Goal: Navigation & Orientation: Find specific page/section

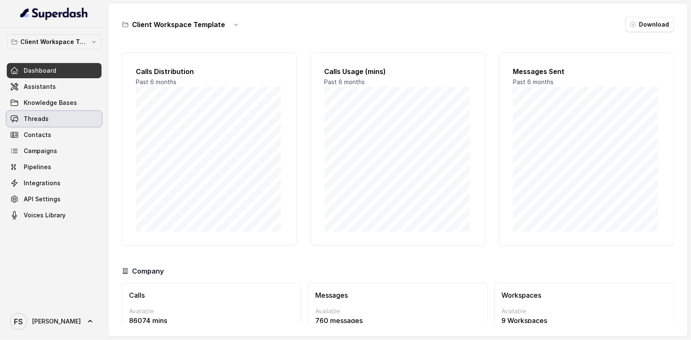
click at [63, 124] on link "Threads" at bounding box center [54, 118] width 95 height 15
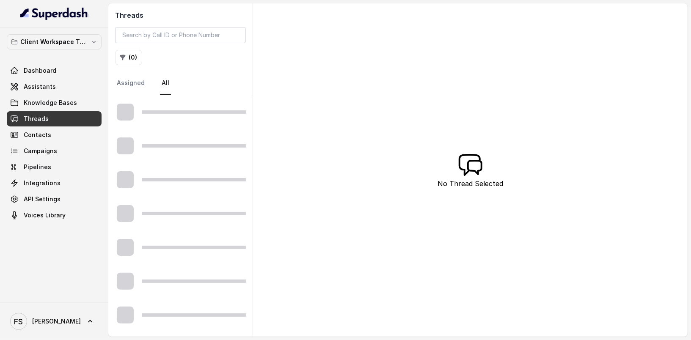
click at [60, 33] on div "Client Workspace Template Dashboard Assistants Knowledge Bases Threads Contacts…" at bounding box center [54, 165] width 108 height 275
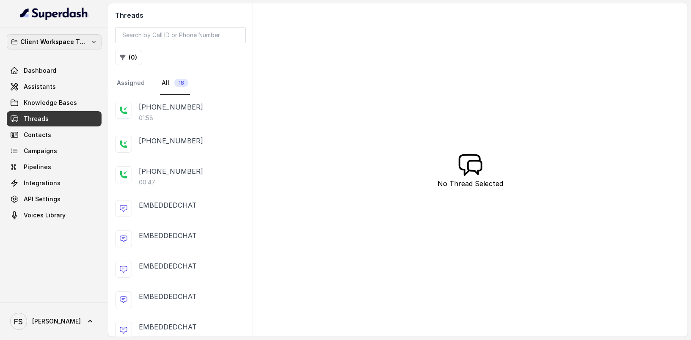
click at [58, 40] on p "Client Workspace Template" at bounding box center [54, 42] width 68 height 10
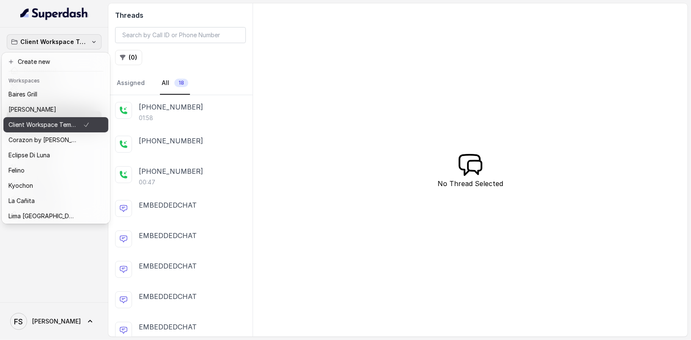
scroll to position [115, 0]
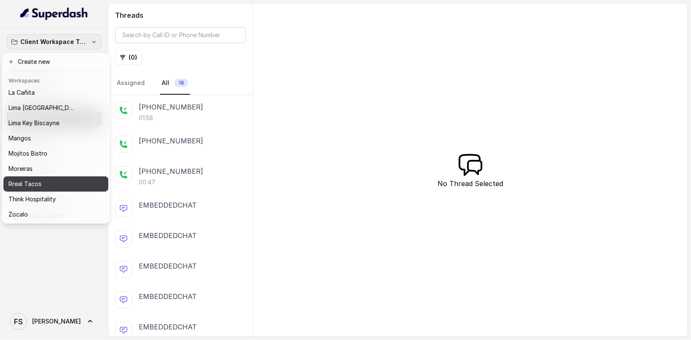
click at [55, 182] on div "Rreal Tacos" at bounding box center [48, 184] width 81 height 10
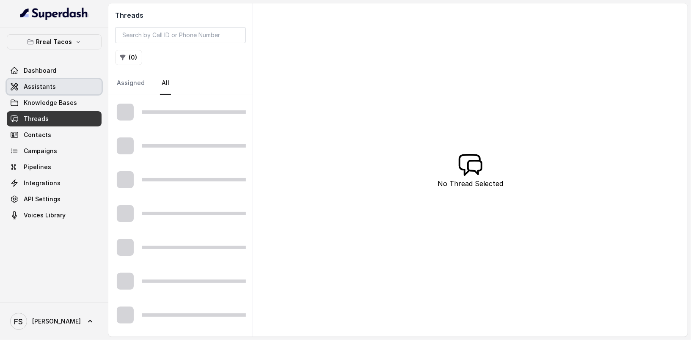
click at [60, 89] on link "Assistants" at bounding box center [54, 86] width 95 height 15
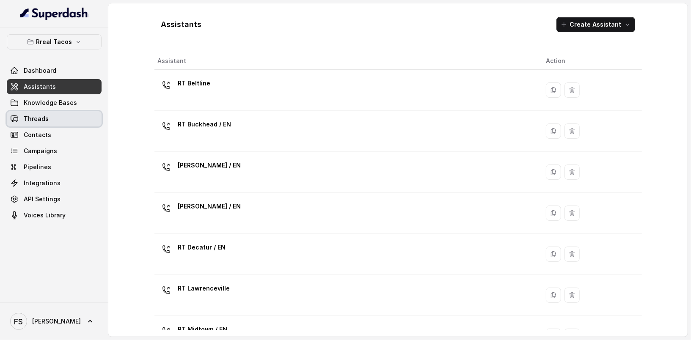
click at [59, 111] on link "Threads" at bounding box center [54, 118] width 95 height 15
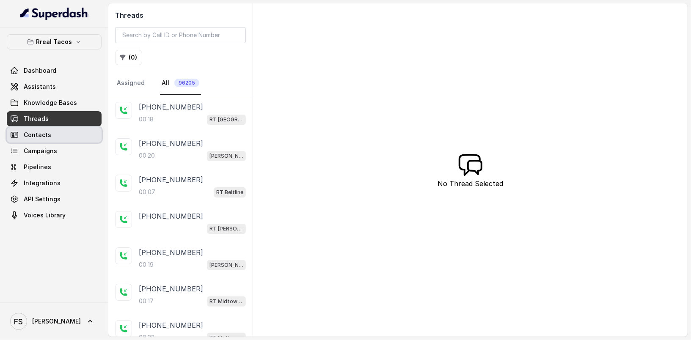
click at [61, 119] on link "Threads" at bounding box center [54, 118] width 95 height 15
click at [59, 132] on link "Contacts" at bounding box center [54, 134] width 95 height 15
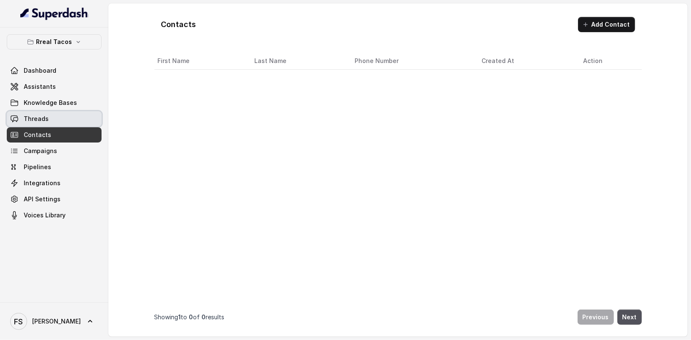
click at [64, 118] on link "Threads" at bounding box center [54, 118] width 95 height 15
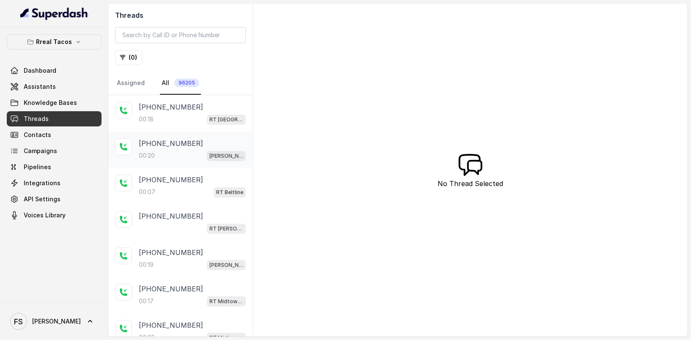
click at [196, 150] on div "00:20 [PERSON_NAME] / EN" at bounding box center [192, 155] width 107 height 11
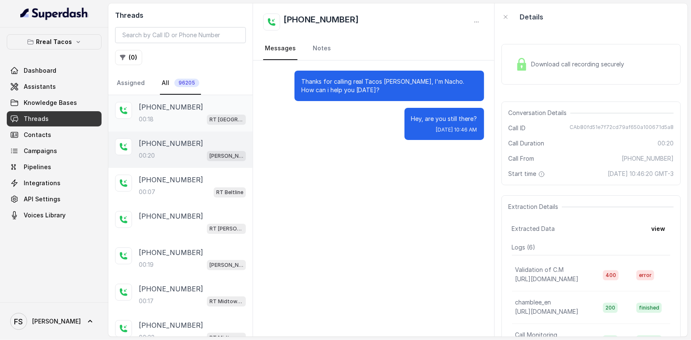
click at [185, 116] on div "00:[STREET_ADDRESS]" at bounding box center [192, 119] width 107 height 11
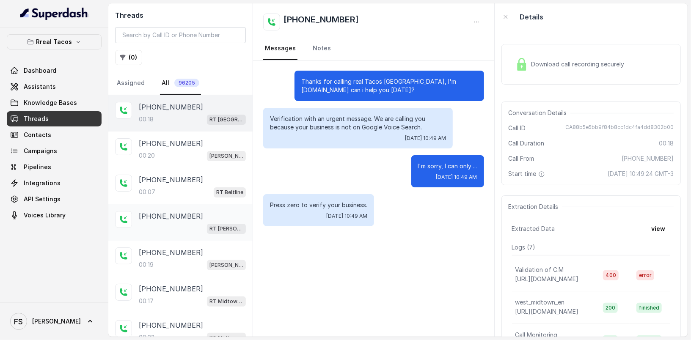
click at [183, 205] on div "[PHONE_NUMBER] RT [PERSON_NAME][GEOGRAPHIC_DATA] / EN" at bounding box center [180, 222] width 144 height 36
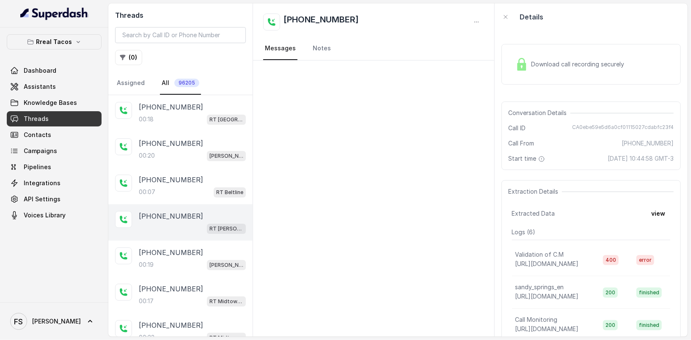
click at [174, 234] on div "[PHONE_NUMBER] RT [PERSON_NAME][GEOGRAPHIC_DATA] / EN" at bounding box center [180, 222] width 144 height 36
click at [160, 280] on div "[PHONE_NUMBER]:17 RT Midtown / EN" at bounding box center [180, 295] width 144 height 36
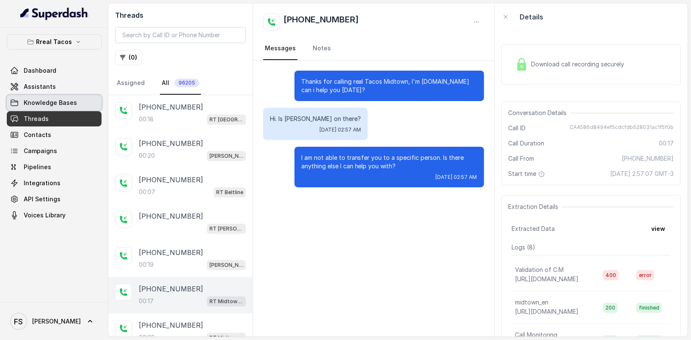
click at [55, 110] on link "Knowledge Bases" at bounding box center [54, 102] width 95 height 15
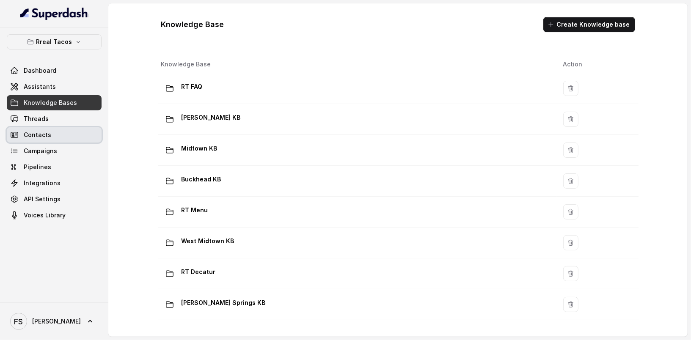
click at [59, 127] on link "Contacts" at bounding box center [54, 134] width 95 height 15
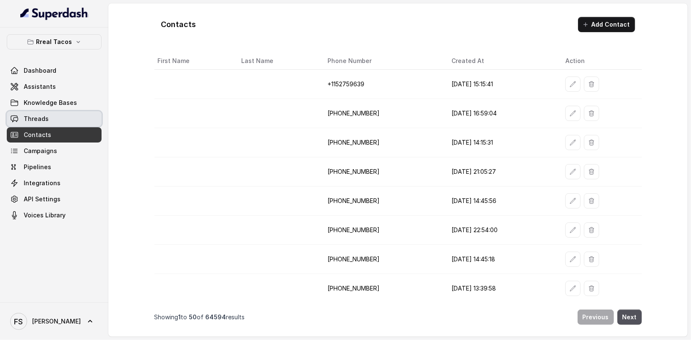
click at [41, 117] on span "Threads" at bounding box center [36, 119] width 25 height 8
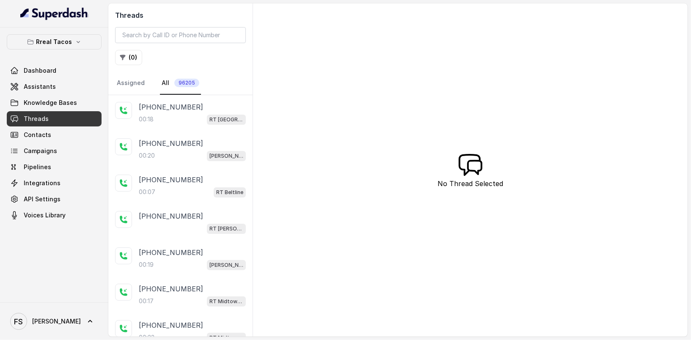
click at [52, 32] on div "Rreal Tacos Dashboard Assistants Knowledge Bases Threads Contacts Campaigns Pip…" at bounding box center [54, 165] width 108 height 275
click at [58, 29] on div "Rreal Tacos Dashboard Assistants Knowledge Bases Threads Contacts Campaigns Pip…" at bounding box center [54, 165] width 108 height 275
click at [61, 37] on p "Rreal Tacos" at bounding box center [54, 42] width 36 height 10
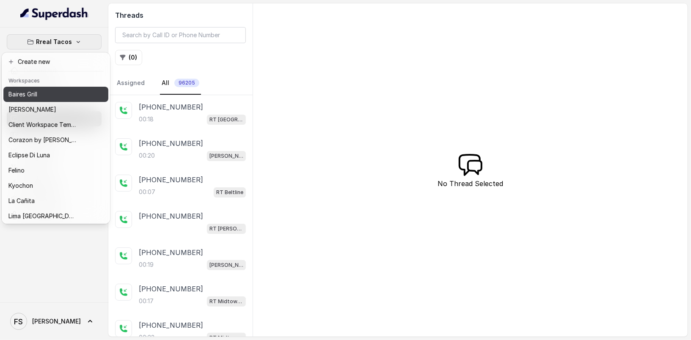
click at [71, 97] on div "Baires Grill" at bounding box center [42, 94] width 68 height 10
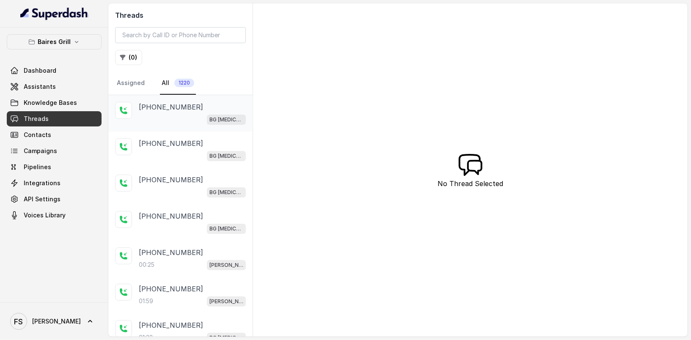
click at [182, 115] on div "BG Doral" at bounding box center [192, 119] width 107 height 11
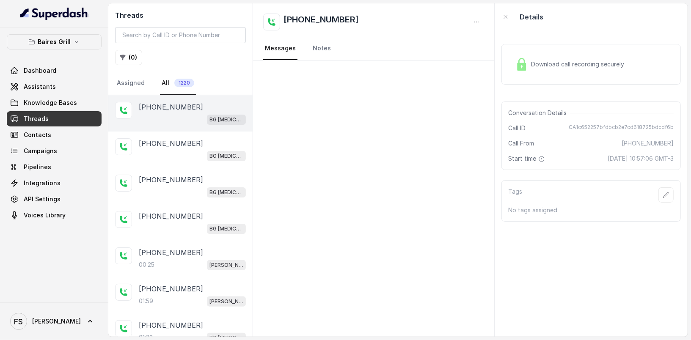
click at [185, 123] on div "BG Doral" at bounding box center [192, 119] width 107 height 11
click at [182, 151] on div "BG Doral" at bounding box center [192, 155] width 107 height 11
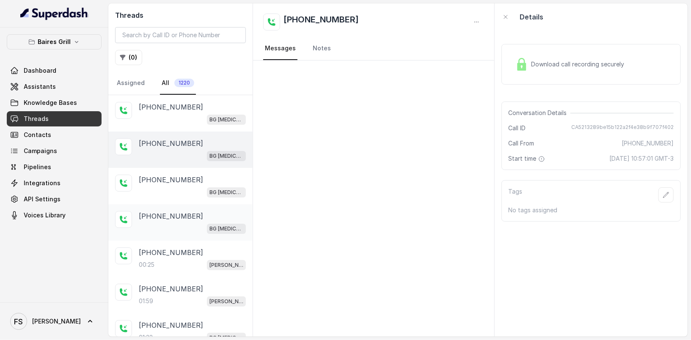
click at [176, 212] on p "+17547998960" at bounding box center [171, 216] width 64 height 10
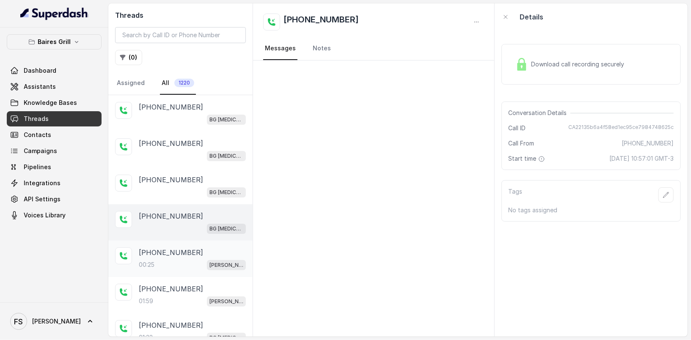
click at [180, 269] on div "+19048894947 00:25 BG Brickell" at bounding box center [180, 259] width 144 height 36
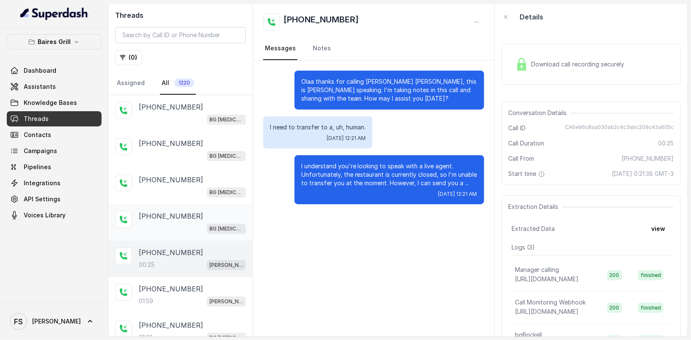
click at [168, 219] on p "+17547998960" at bounding box center [171, 216] width 64 height 10
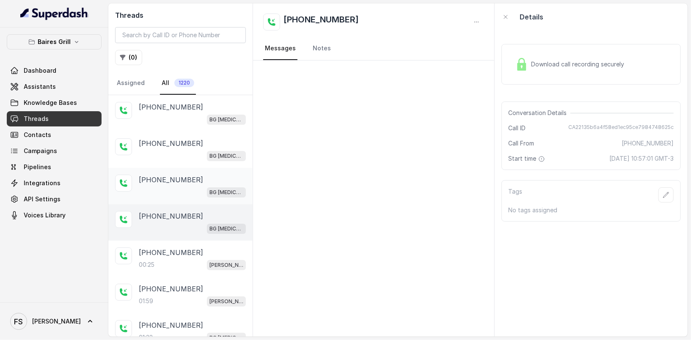
click at [171, 193] on div "BG Doral" at bounding box center [192, 192] width 107 height 11
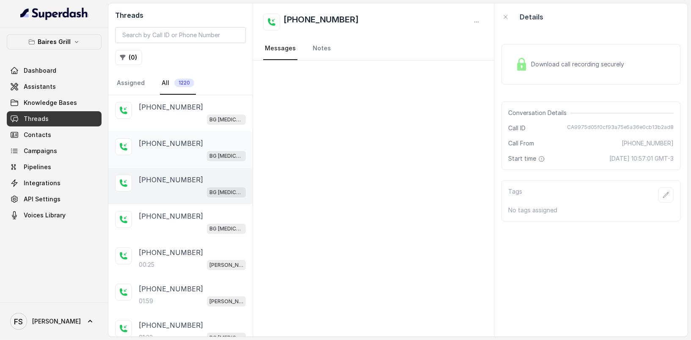
click at [176, 151] on div "BG Doral" at bounding box center [192, 155] width 107 height 11
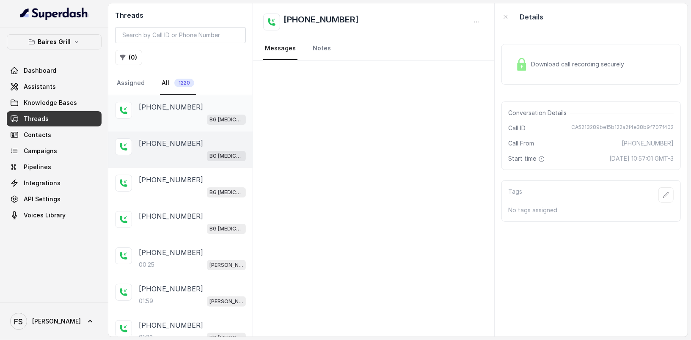
click at [183, 119] on div "BG Doral" at bounding box center [192, 119] width 107 height 11
click at [184, 154] on div "BG Doral" at bounding box center [192, 155] width 107 height 11
click at [189, 171] on div "+17547998960 BG Doral" at bounding box center [180, 186] width 144 height 36
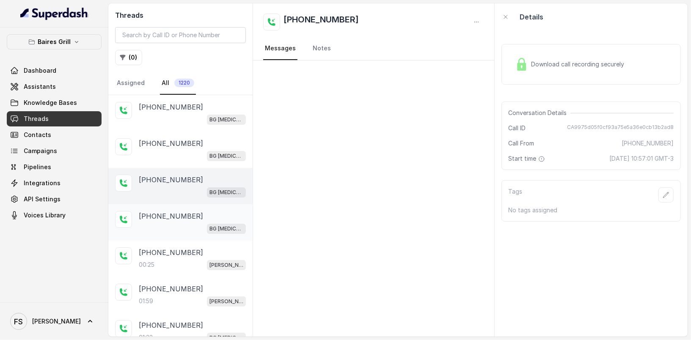
click at [192, 212] on div "+17547998960" at bounding box center [192, 216] width 107 height 10
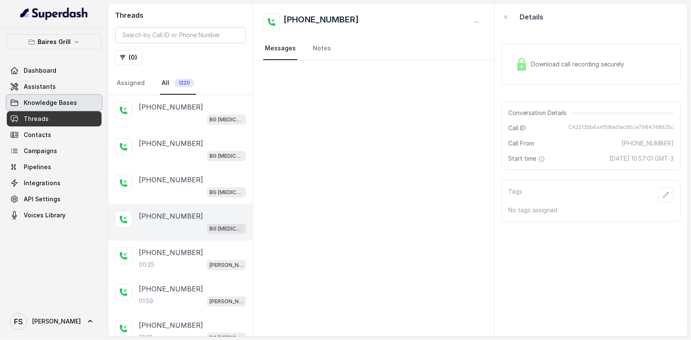
click at [72, 106] on span "Knowledge Bases" at bounding box center [50, 103] width 53 height 8
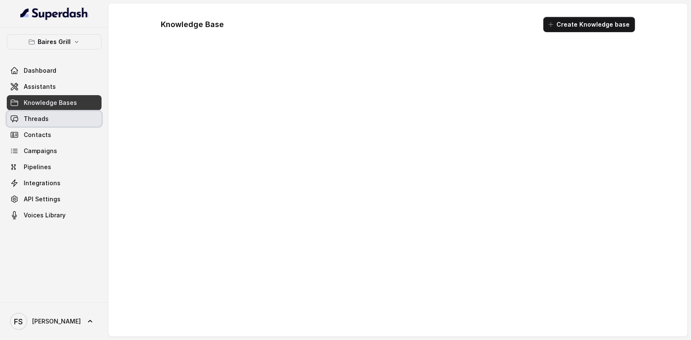
click at [68, 121] on link "Threads" at bounding box center [54, 118] width 95 height 15
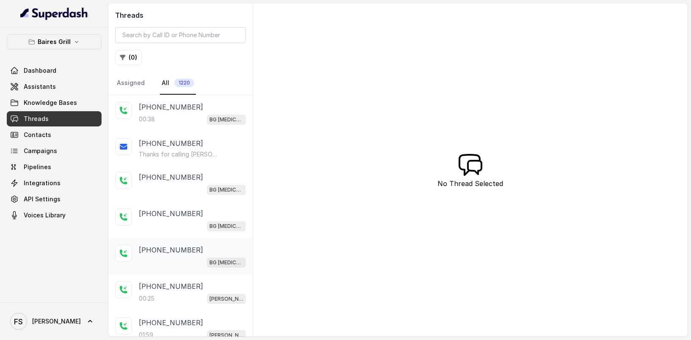
click at [189, 260] on div "BG Doral" at bounding box center [192, 262] width 107 height 11
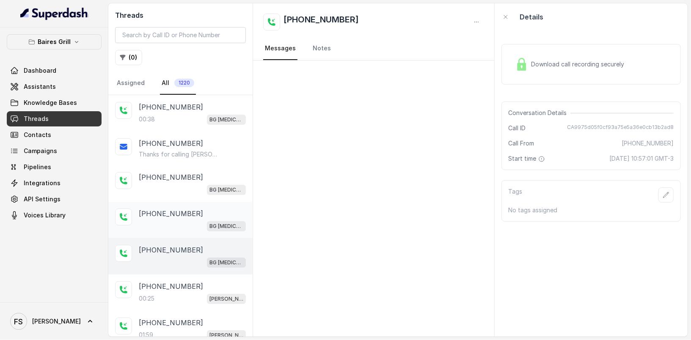
click at [181, 218] on div "+17547998960 BG Doral" at bounding box center [192, 220] width 107 height 23
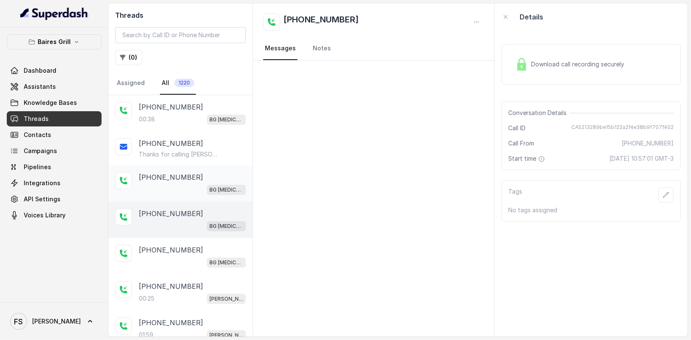
click at [178, 192] on div "BG Doral" at bounding box center [192, 189] width 107 height 11
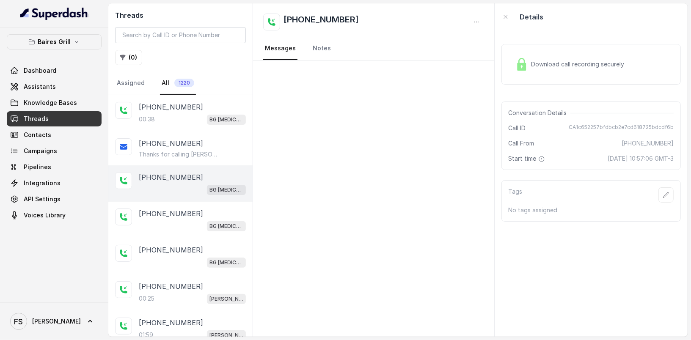
click at [179, 186] on div "BG Doral" at bounding box center [192, 189] width 107 height 11
click at [183, 153] on p "Thanks for calling Baires Grill Doral! Need directions? https://foxly.link/7ui4…" at bounding box center [179, 154] width 81 height 8
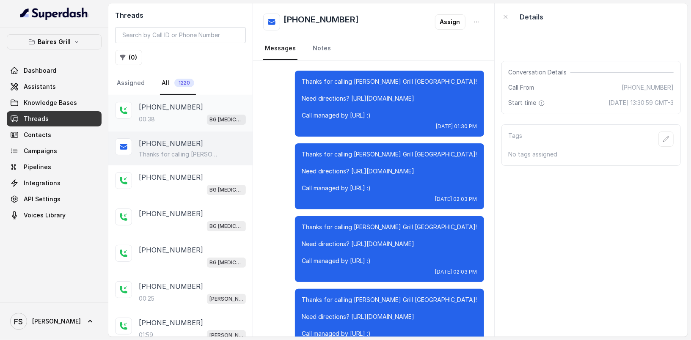
scroll to position [3975, 0]
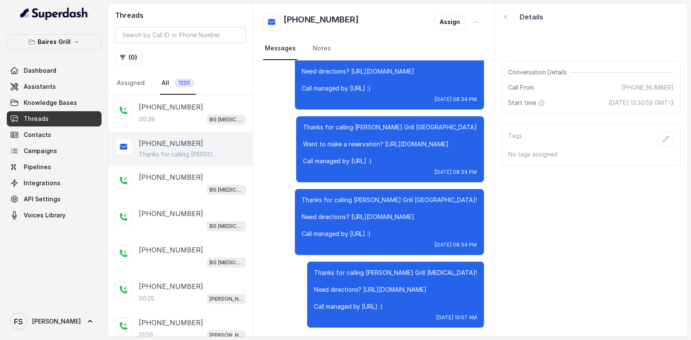
click at [218, 132] on div "+17547998960 Thanks for calling Baires Grill Doral! Need directions? https://fo…" at bounding box center [180, 149] width 144 height 34
click at [218, 108] on div "+17547998960" at bounding box center [192, 107] width 107 height 10
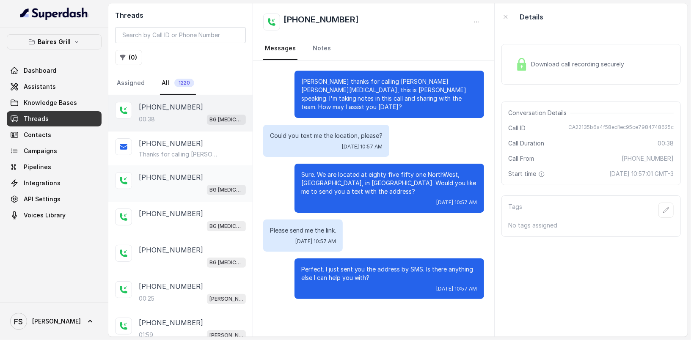
click at [204, 182] on div "+17547998960 BG Doral" at bounding box center [192, 183] width 107 height 23
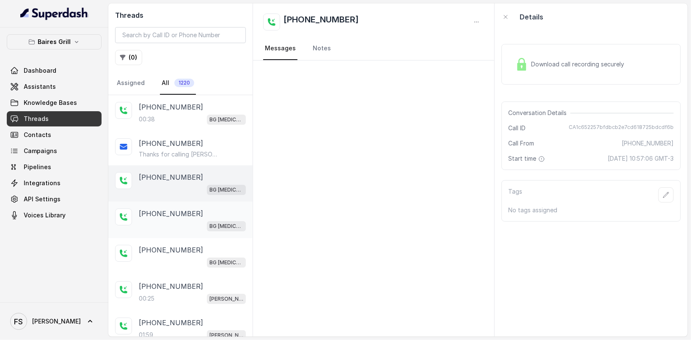
click at [210, 212] on div "+17547998960" at bounding box center [192, 214] width 107 height 10
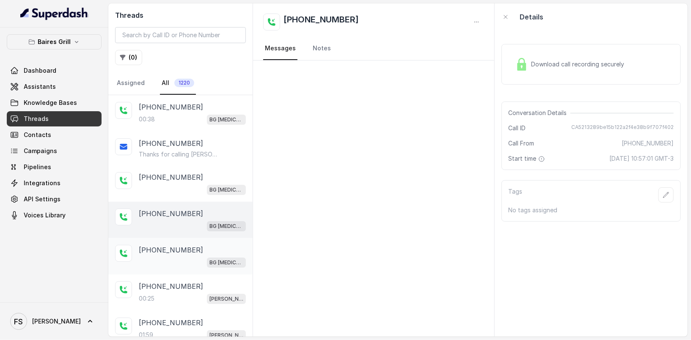
click at [210, 238] on div "+17547998960 BG Doral" at bounding box center [180, 256] width 144 height 36
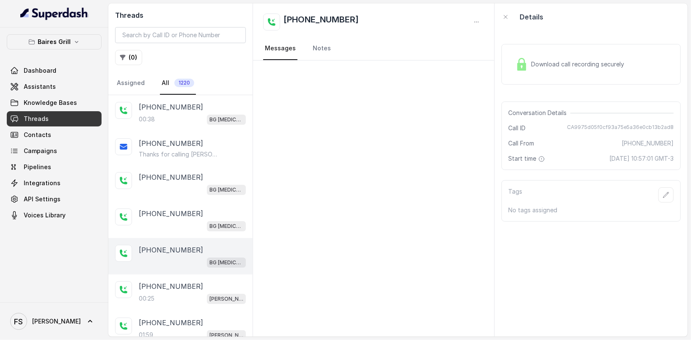
click at [208, 245] on div "+17547998960" at bounding box center [192, 250] width 107 height 10
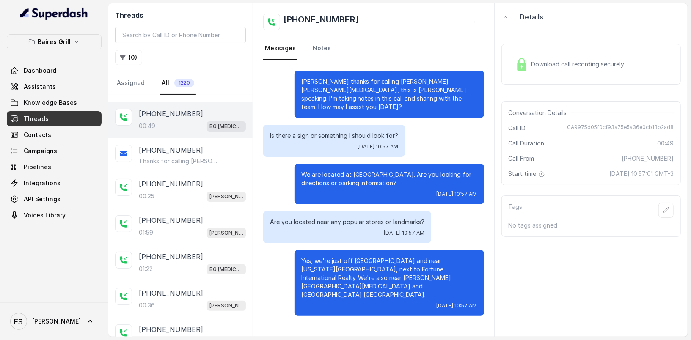
scroll to position [108, 0]
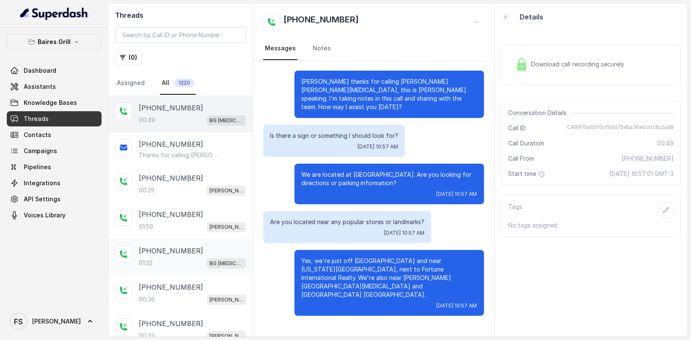
click at [185, 261] on div "01:22 BG [MEDICAL_DATA]" at bounding box center [192, 263] width 107 height 11
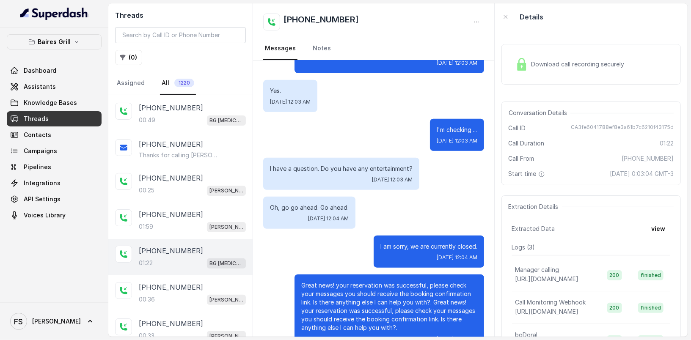
scroll to position [386, 0]
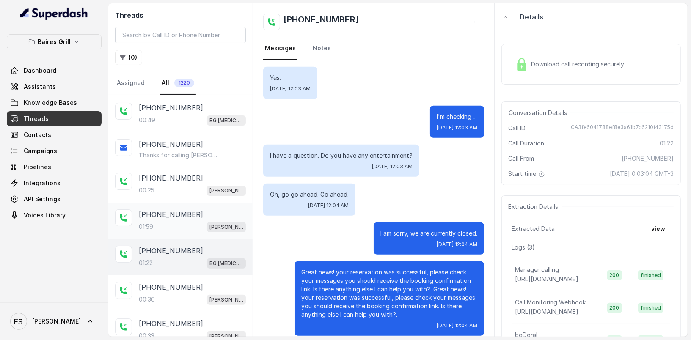
click at [176, 225] on div "01:59 BG Brickell" at bounding box center [192, 226] width 107 height 11
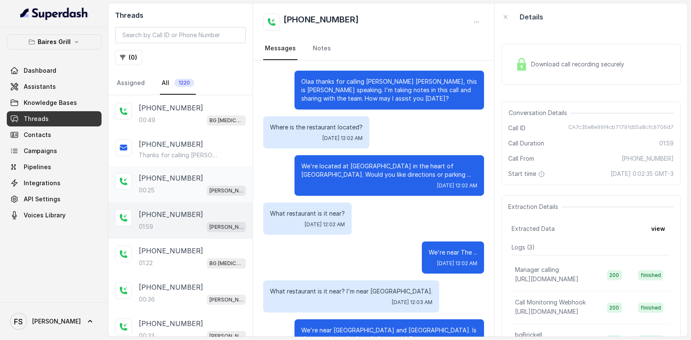
scroll to position [1052, 0]
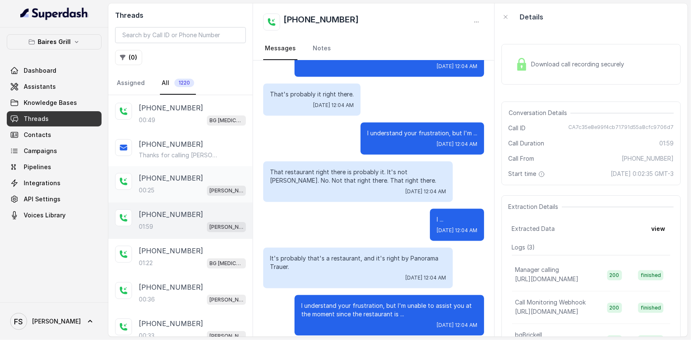
click at [178, 185] on div "00:25 BG Brickell" at bounding box center [192, 190] width 107 height 11
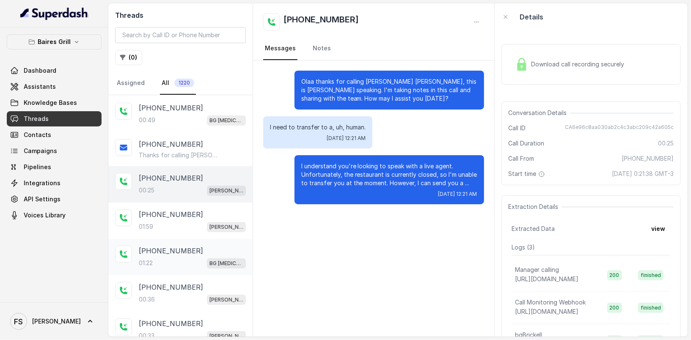
click at [194, 254] on div "+13053420987 01:22 BG Doral" at bounding box center [192, 257] width 107 height 23
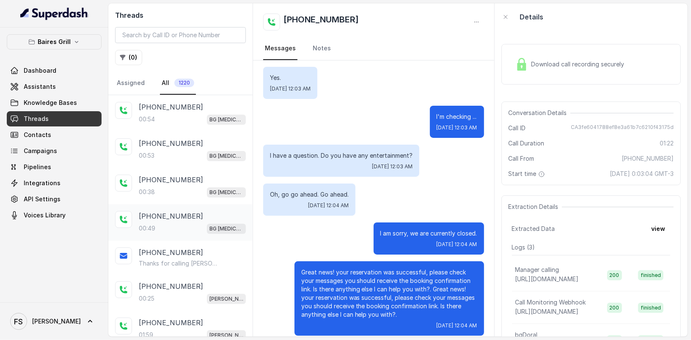
click at [197, 215] on div "+17547998960" at bounding box center [192, 216] width 107 height 10
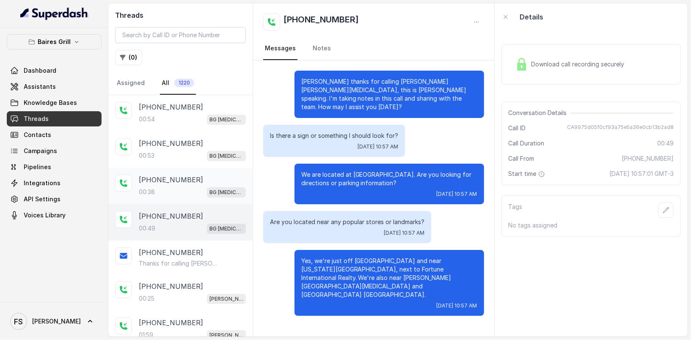
click at [195, 187] on div "00:38 BG Doral" at bounding box center [192, 192] width 107 height 11
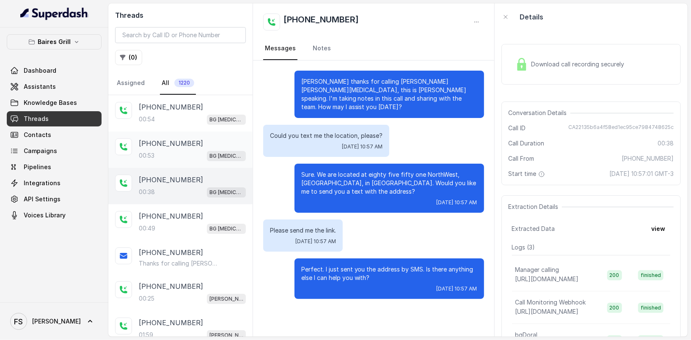
click at [196, 158] on div "00:53 BG Doral" at bounding box center [192, 155] width 107 height 11
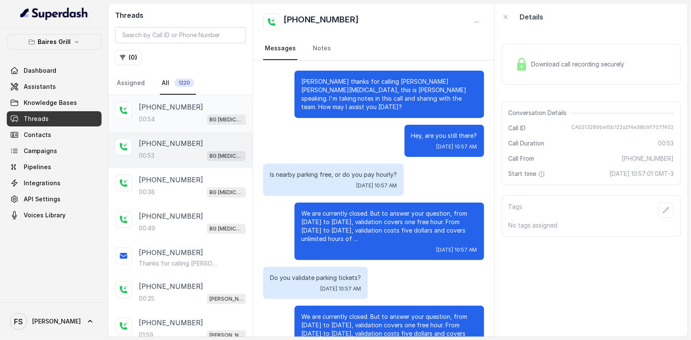
scroll to position [28, 0]
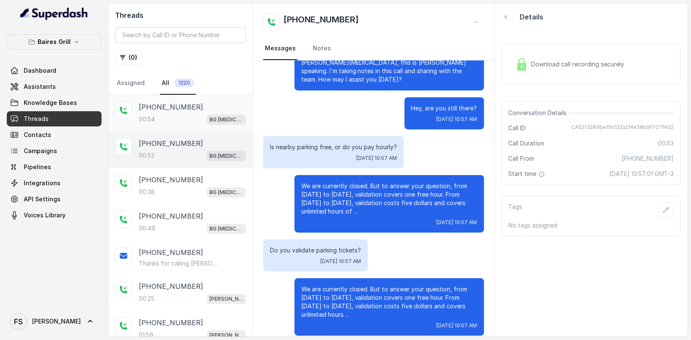
click at [201, 117] on div "00:54 BG Doral" at bounding box center [192, 119] width 107 height 11
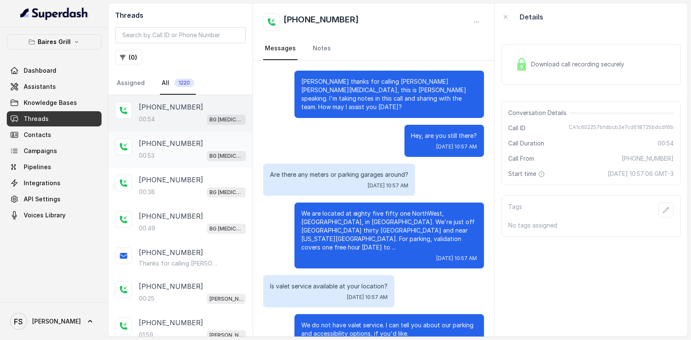
scroll to position [11, 0]
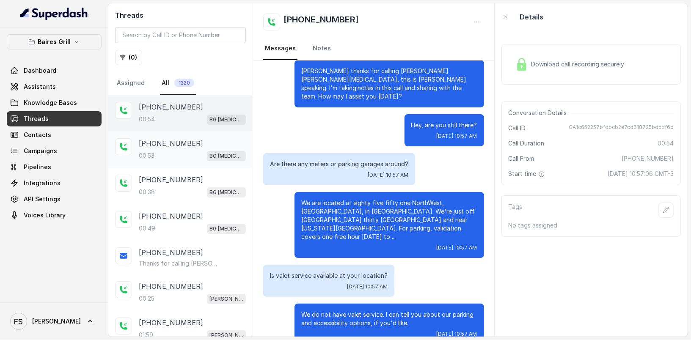
click at [201, 157] on div "00:53 BG Doral" at bounding box center [192, 155] width 107 height 11
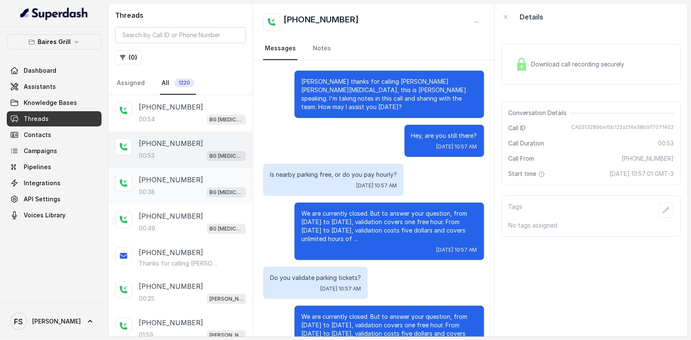
scroll to position [28, 0]
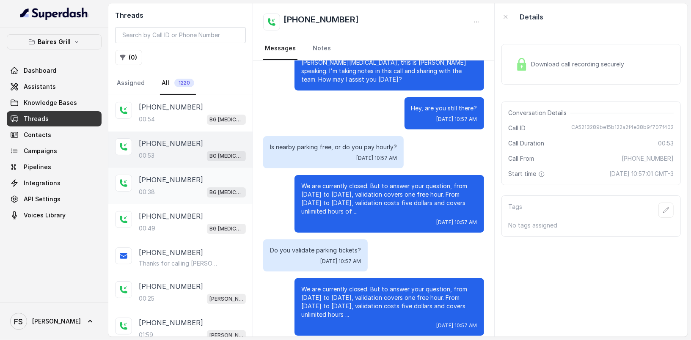
click at [201, 201] on div "+17547998960 00:38 BG Doral" at bounding box center [180, 186] width 144 height 36
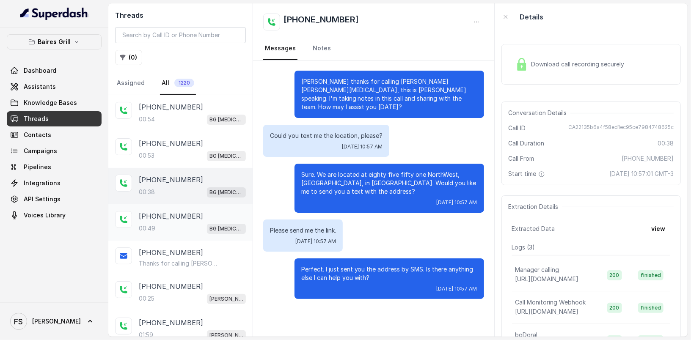
click at [200, 230] on div "00:49 BG Doral" at bounding box center [192, 228] width 107 height 11
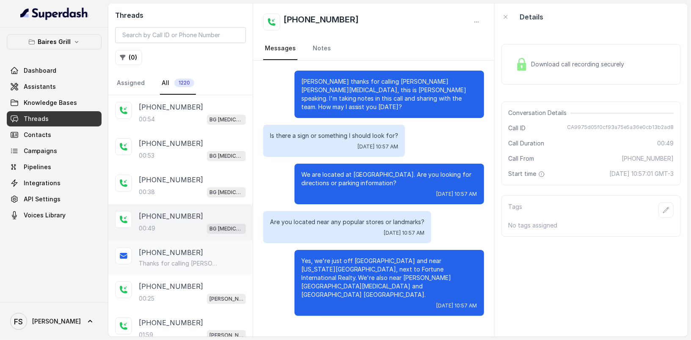
click at [199, 242] on div "+17547998960 Thanks for calling Baires Grill Doral! Need directions? https://fo…" at bounding box center [180, 258] width 144 height 34
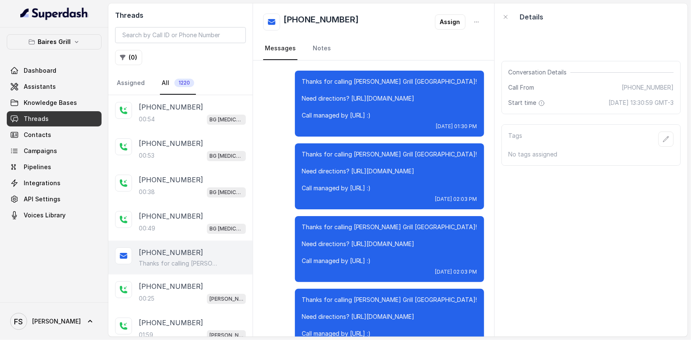
scroll to position [3975, 0]
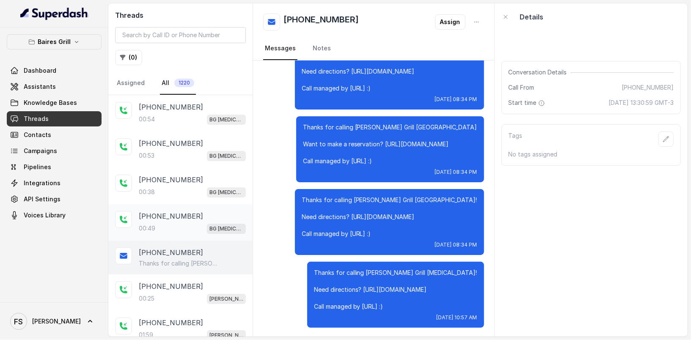
click at [199, 214] on div "+17547998960" at bounding box center [192, 216] width 107 height 10
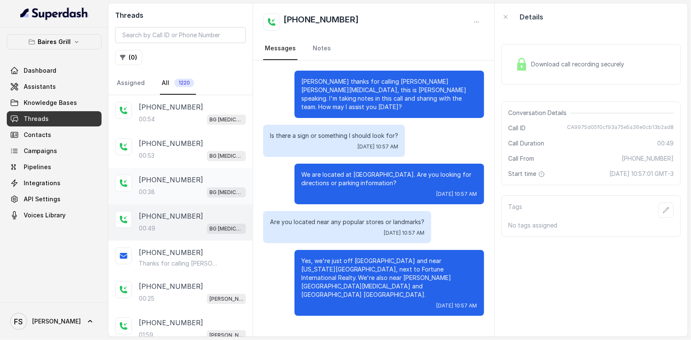
click at [198, 170] on div "+17547998960 00:38 BG Doral" at bounding box center [180, 186] width 144 height 36
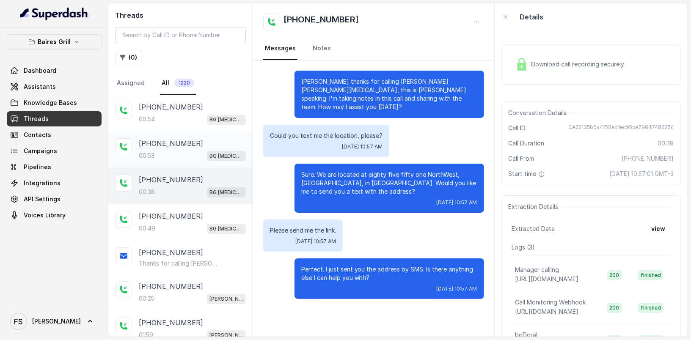
click at [201, 146] on div "+17547998960" at bounding box center [192, 143] width 107 height 10
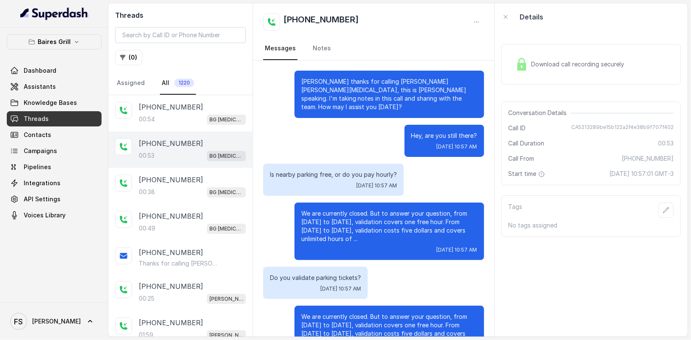
scroll to position [28, 0]
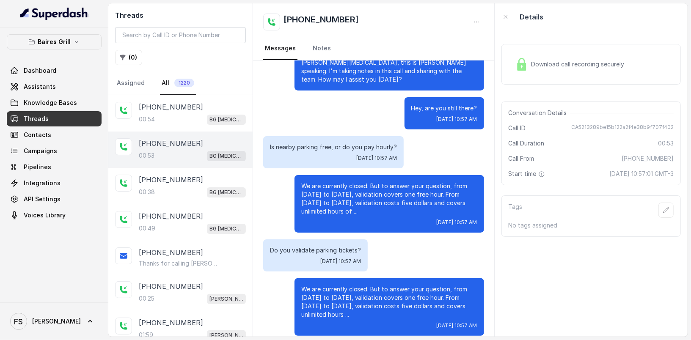
click at [202, 91] on nav "Assigned All 1220" at bounding box center [180, 83] width 131 height 23
click at [195, 116] on div "00:54 BG Doral" at bounding box center [192, 119] width 107 height 11
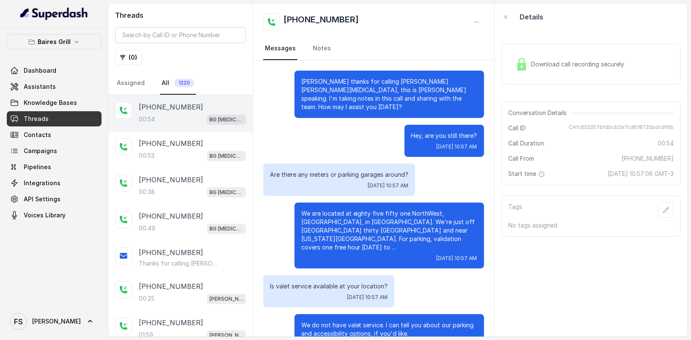
scroll to position [11, 0]
